Goal: Find specific page/section: Find specific page/section

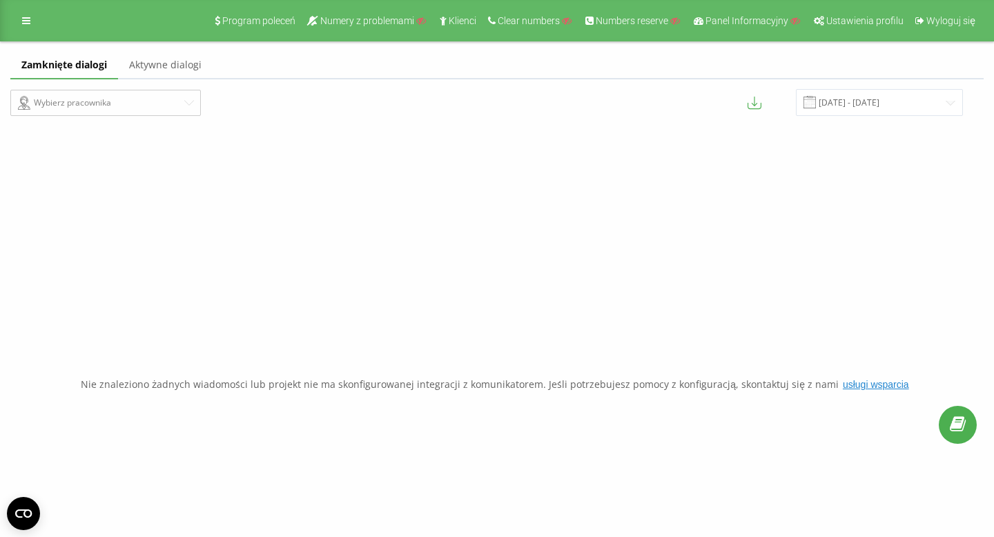
click at [183, 68] on link "Aktywne dialogi" at bounding box center [165, 66] width 95 height 28
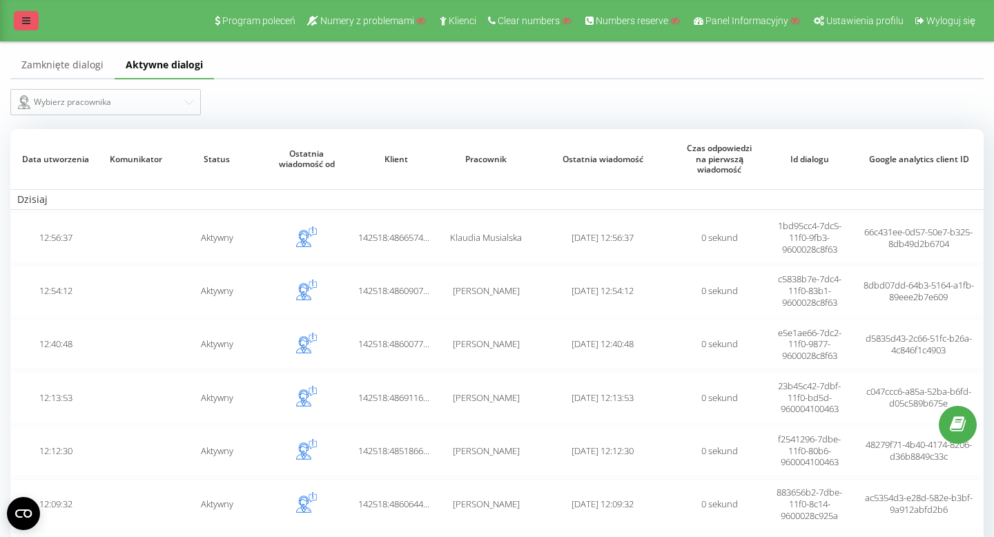
click at [35, 28] on link at bounding box center [26, 20] width 25 height 19
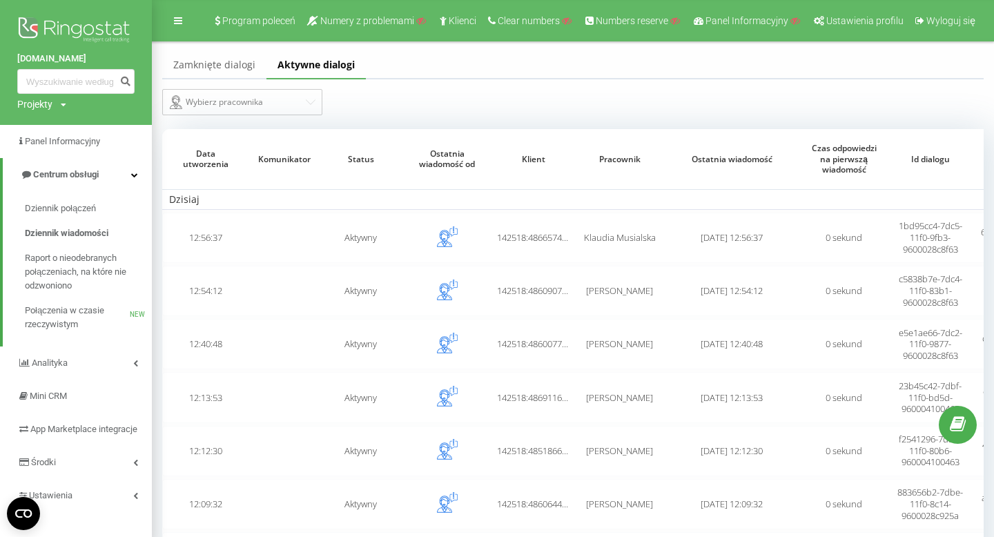
click at [38, 106] on div "Projekty" at bounding box center [34, 104] width 35 height 14
click at [49, 128] on input "text" at bounding box center [55, 125] width 69 height 20
paste input "topbox.com.pl"
type input "topbox.com.pl"
